Goal: Information Seeking & Learning: Learn about a topic

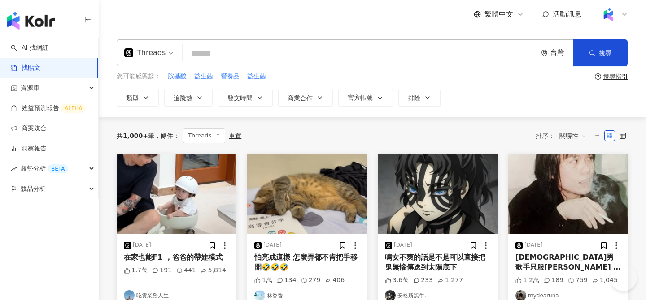
click at [237, 59] on input "search" at bounding box center [359, 53] width 347 height 19
type input "*"
type input "****"
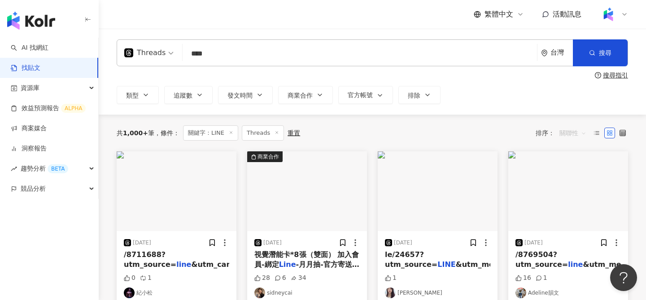
click at [571, 131] on span "關聯性" at bounding box center [572, 133] width 27 height 14
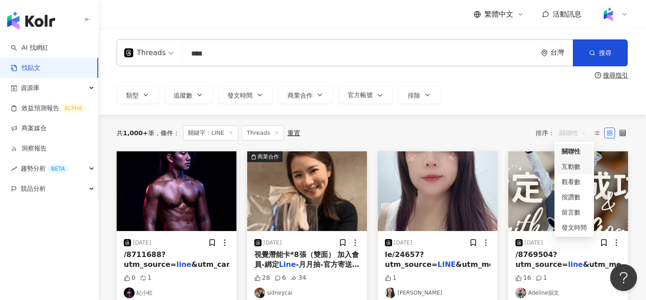
click at [569, 170] on div "互動數" at bounding box center [574, 167] width 25 height 10
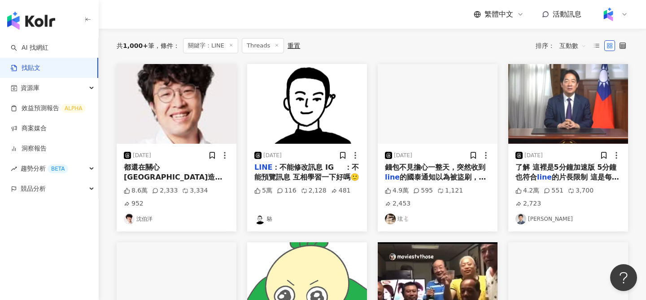
scroll to position [92, 0]
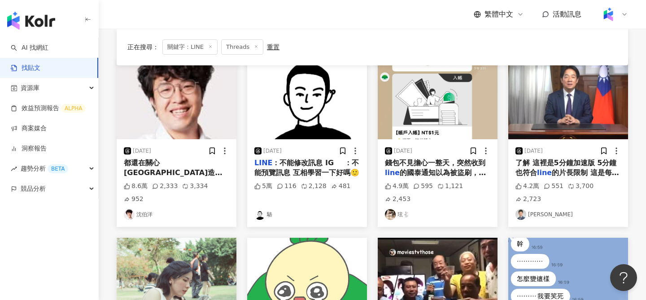
click at [322, 109] on img at bounding box center [307, 100] width 120 height 80
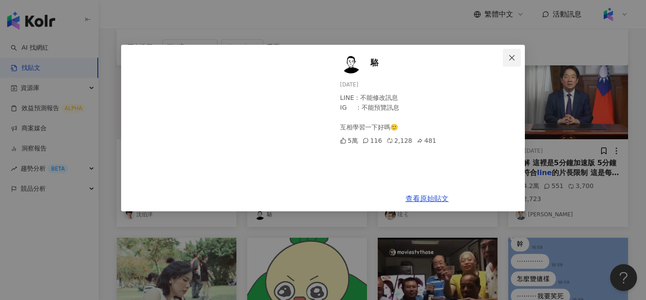
click at [515, 57] on icon "close" at bounding box center [511, 57] width 7 height 7
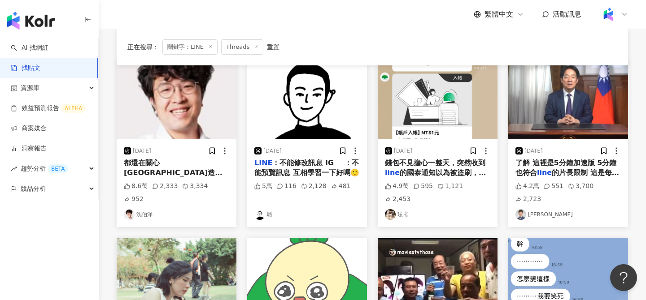
click at [440, 157] on div "[DATE] 錢包不見擔心一整天，突然收到 line 的國泰通知以為被盜刷，點進去看入帳2次各1塊？ 覺得很奇怪.. 於是點開網銀app心裡的巨石[PERSO…" at bounding box center [438, 183] width 120 height 88
click at [439, 125] on img at bounding box center [438, 100] width 120 height 80
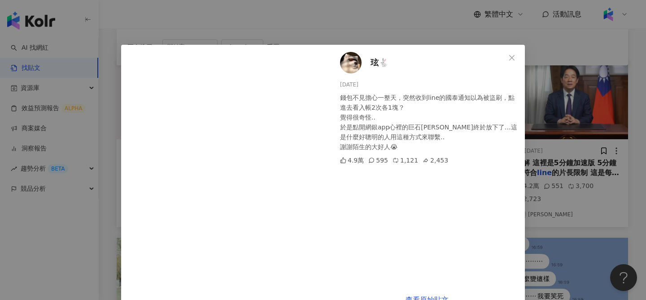
scroll to position [23, 0]
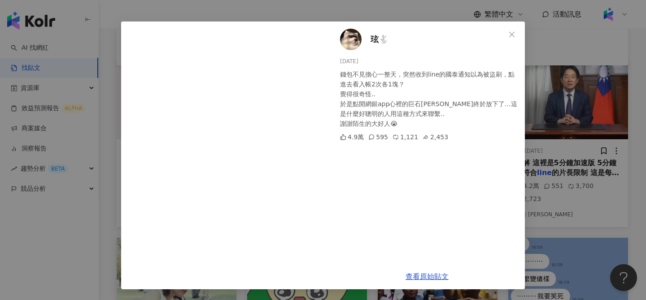
click at [550, 109] on div "[PERSON_NAME]🐇 [DATE] 錢包不見擔心一整天，突然收到line的國泰通知以為被盜刷，點進去看入帳2次各1塊？ 覺得很奇怪.. 於是點開網銀a…" at bounding box center [323, 150] width 646 height 300
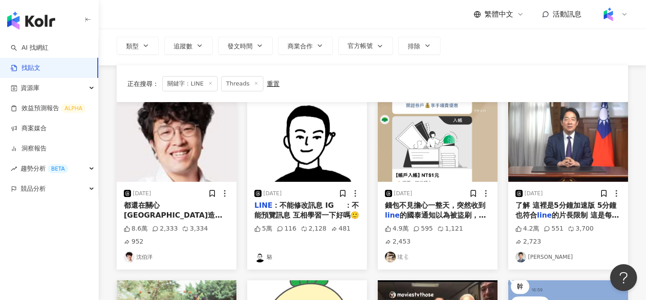
scroll to position [0, 0]
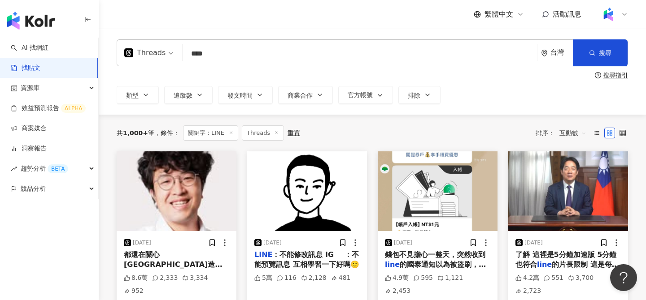
click at [573, 131] on span "互動數" at bounding box center [572, 133] width 27 height 14
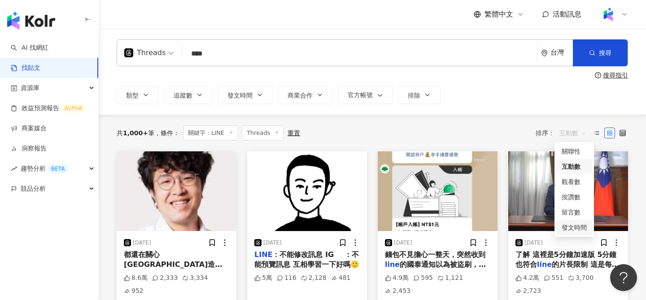
click at [575, 228] on div "發文時間" at bounding box center [574, 228] width 25 height 10
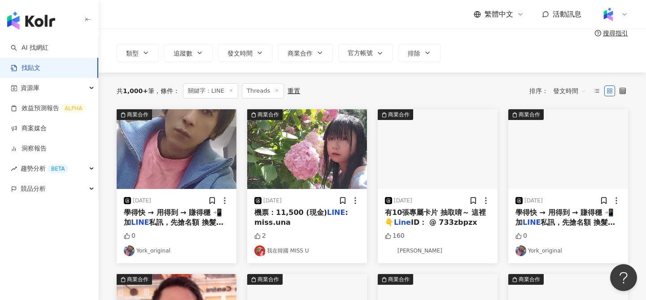
scroll to position [97, 0]
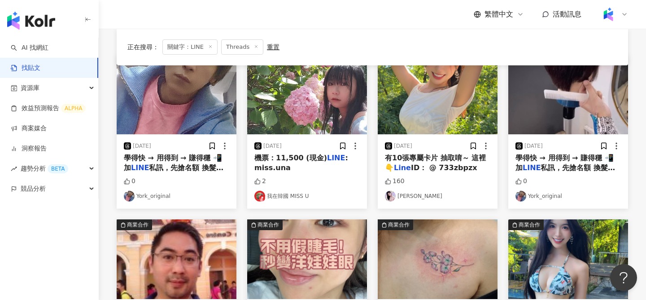
drag, startPoint x: 162, startPoint y: 147, endPoint x: 134, endPoint y: 147, distance: 28.7
click at [134, 147] on div "[DATE]" at bounding box center [176, 146] width 105 height 9
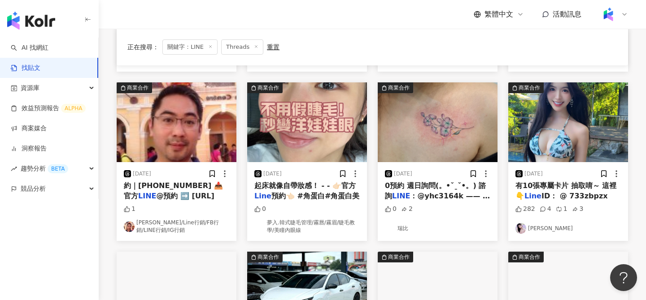
scroll to position [233, 0]
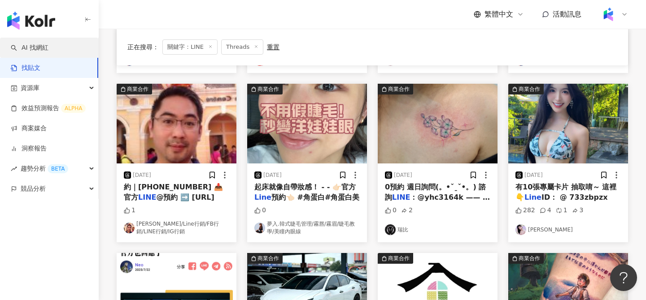
click at [48, 49] on link "AI 找網紅" at bounding box center [30, 48] width 38 height 9
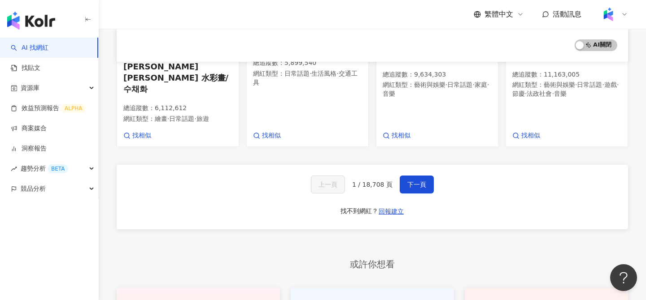
scroll to position [603, 0]
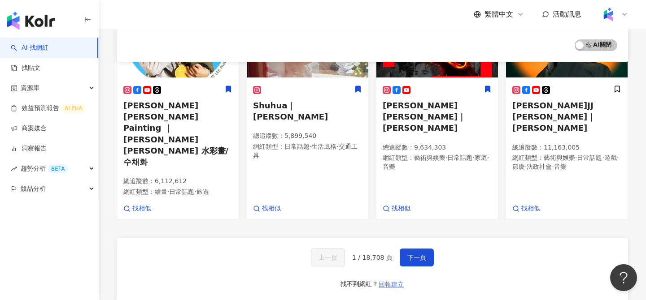
click at [396, 281] on span "回報建立" at bounding box center [391, 284] width 25 height 7
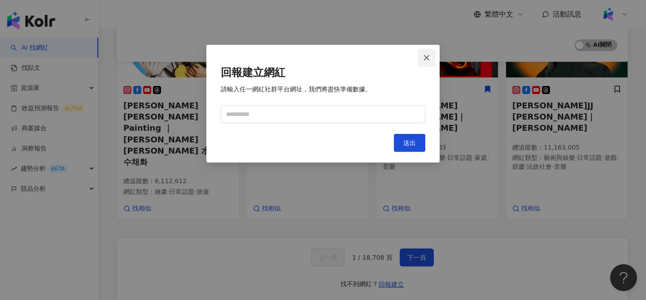
click at [427, 59] on icon "close" at bounding box center [426, 57] width 7 height 7
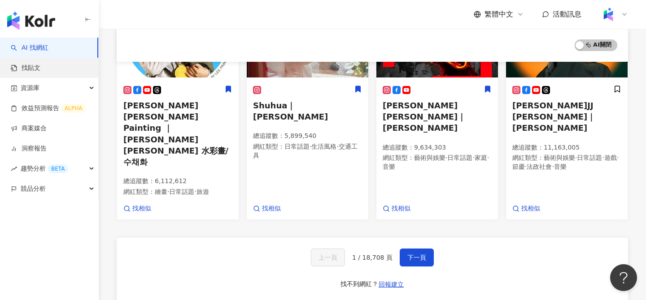
click at [33, 68] on link "找貼文" at bounding box center [26, 68] width 30 height 9
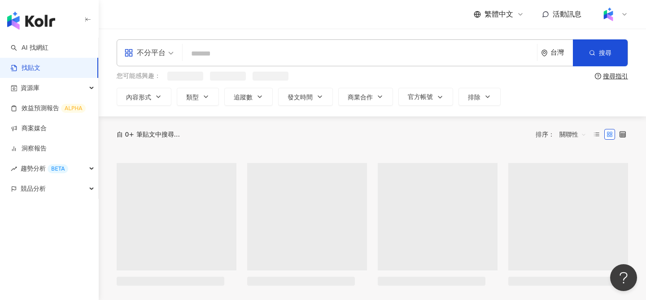
click at [250, 50] on input "search" at bounding box center [359, 53] width 347 height 19
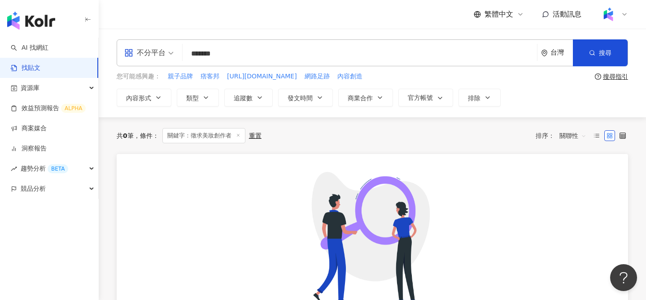
click at [208, 52] on input "*******" at bounding box center [359, 53] width 347 height 19
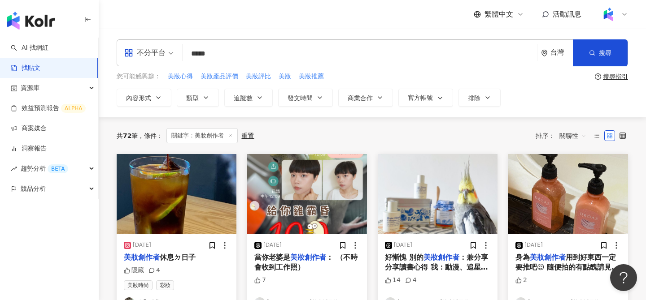
drag, startPoint x: 232, startPoint y: 49, endPoint x: 189, endPoint y: 49, distance: 43.5
click at [189, 49] on input "*****" at bounding box center [359, 53] width 347 height 19
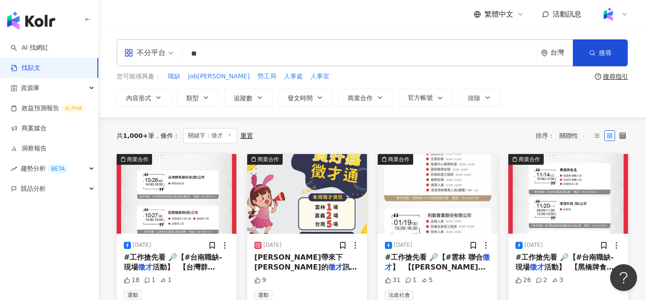
click at [234, 49] on input "**" at bounding box center [359, 53] width 347 height 19
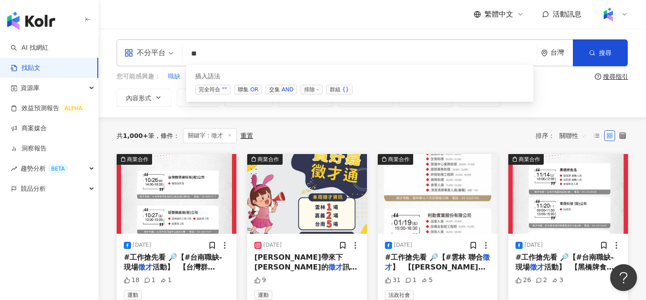
type input "*"
